Goal: Find specific page/section: Find specific page/section

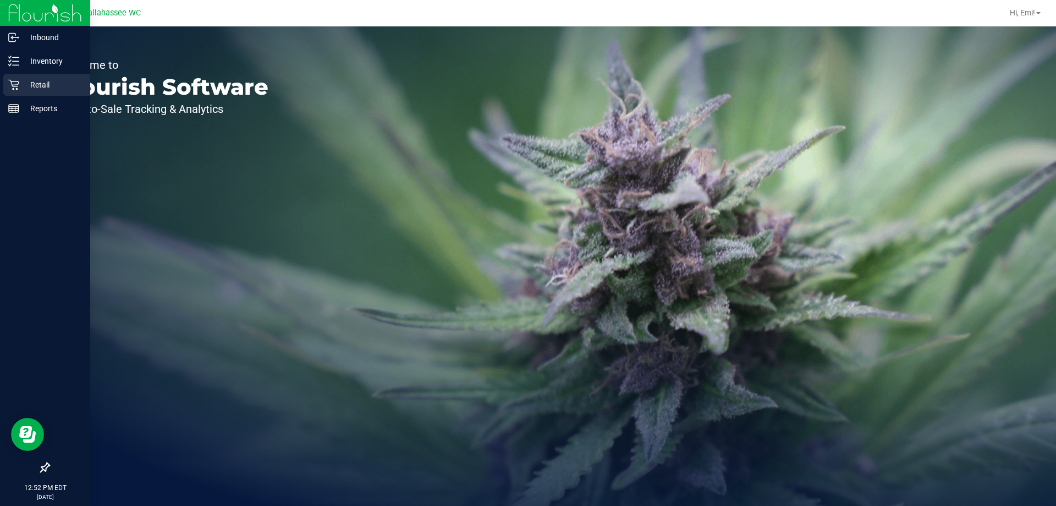
click at [32, 80] on p "Retail" at bounding box center [52, 84] width 66 height 13
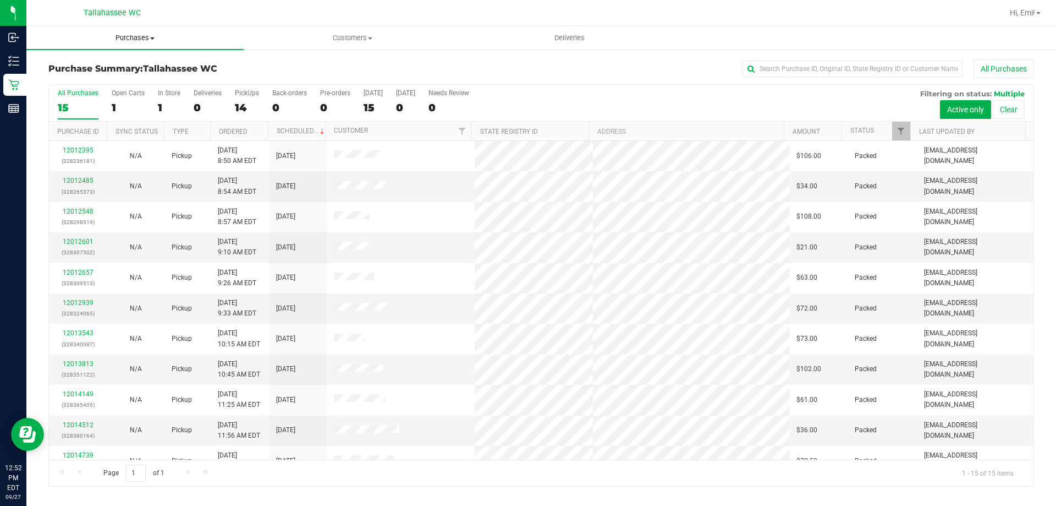
click at [174, 39] on span "Purchases" at bounding box center [134, 38] width 217 height 10
click at [115, 76] on li "Fulfillment" at bounding box center [134, 79] width 217 height 13
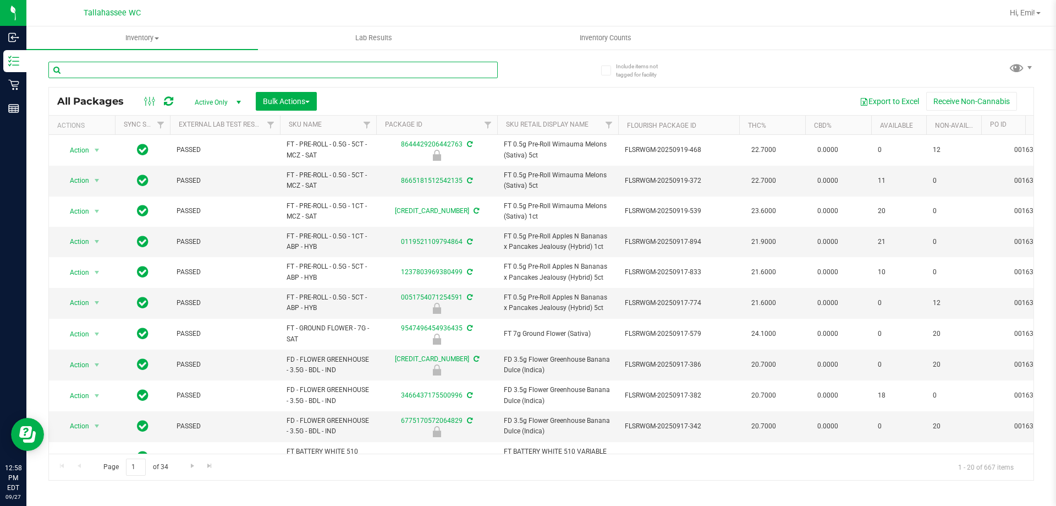
click at [326, 67] on input "text" at bounding box center [273, 70] width 450 height 17
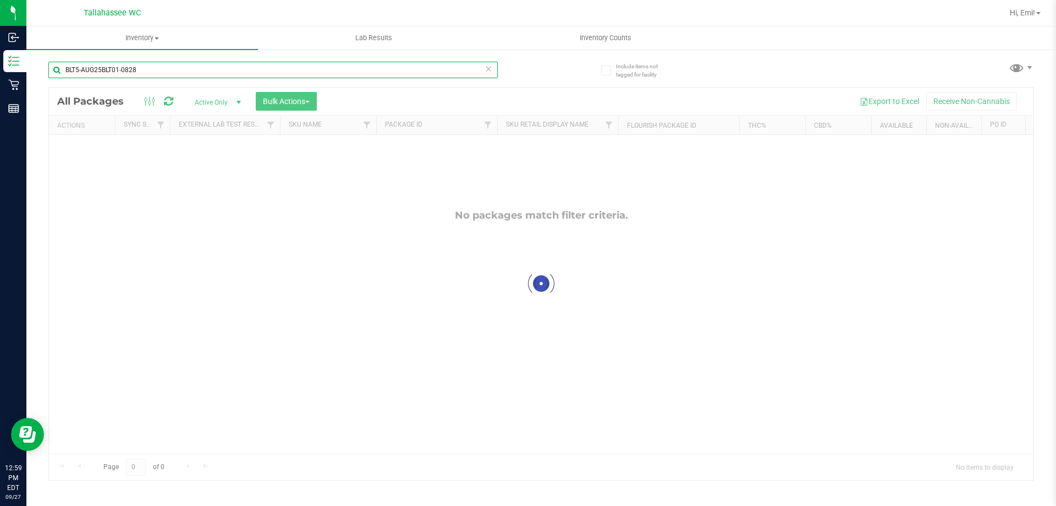
type input "BLT5-AUG25BLT01-0828"
click at [489, 73] on icon at bounding box center [489, 68] width 8 height 13
